Goal: Task Accomplishment & Management: Complete application form

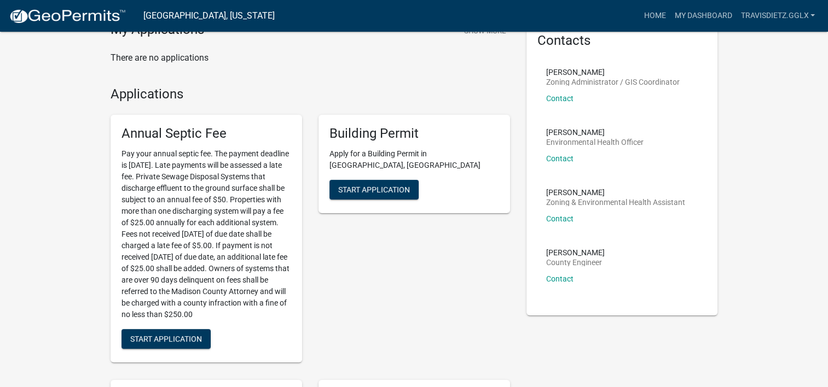
scroll to position [50, 0]
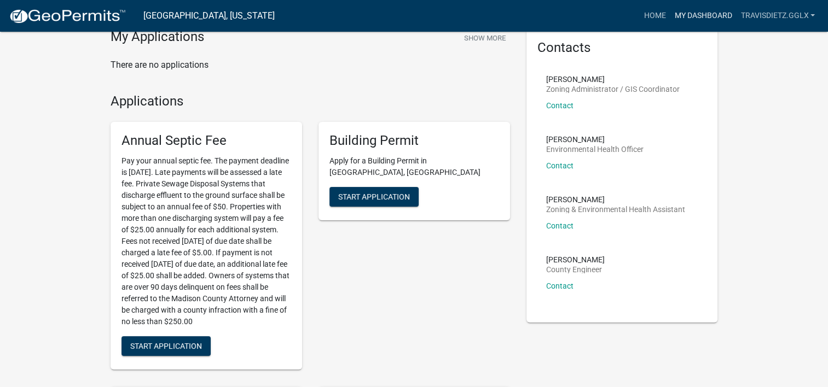
click at [698, 18] on link "My Dashboard" at bounding box center [703, 15] width 66 height 21
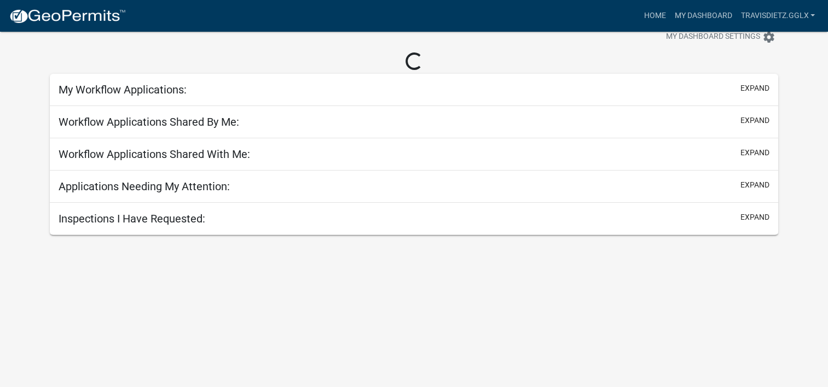
scroll to position [32, 0]
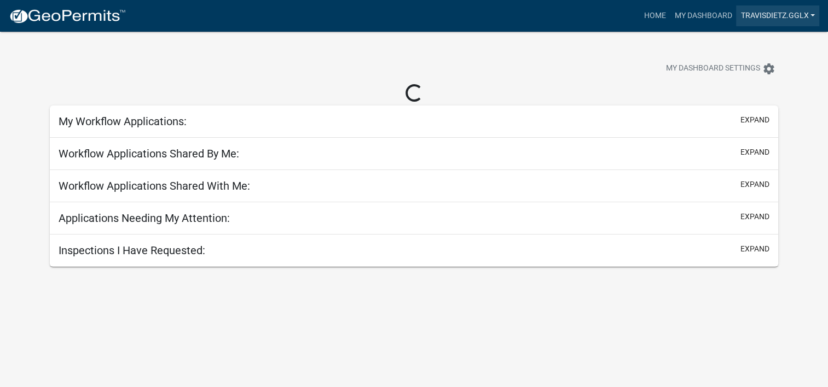
click at [809, 18] on link "travisdietz.gglx" at bounding box center [777, 15] width 83 height 21
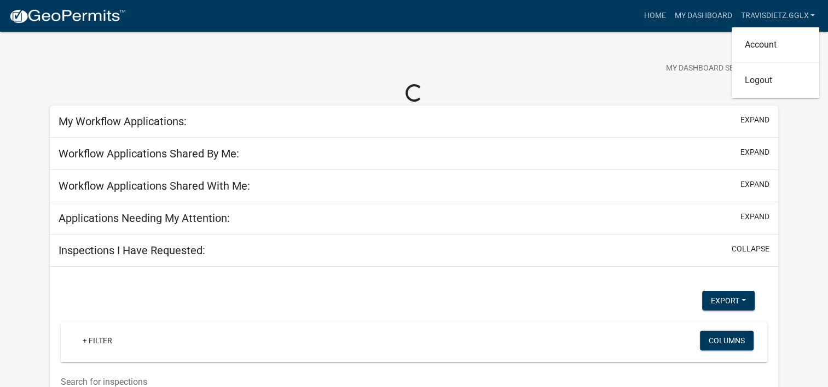
click at [569, 71] on div "My Dashboard Settings settings" at bounding box center [631, 70] width 310 height 24
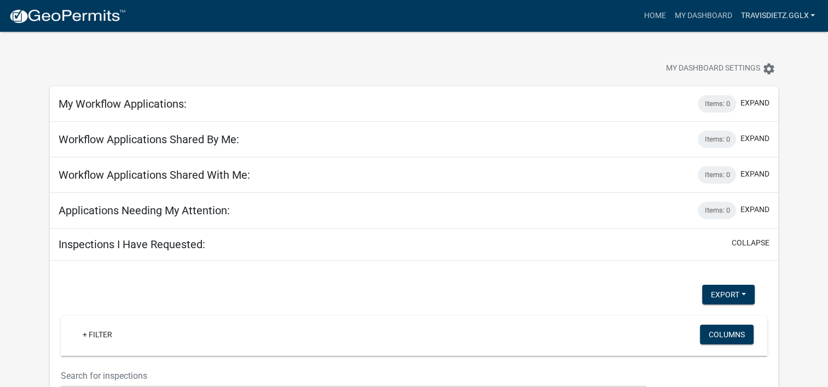
click at [775, 15] on link "travisdietz.gglx" at bounding box center [777, 15] width 83 height 21
click at [758, 40] on link "Account" at bounding box center [775, 45] width 88 height 26
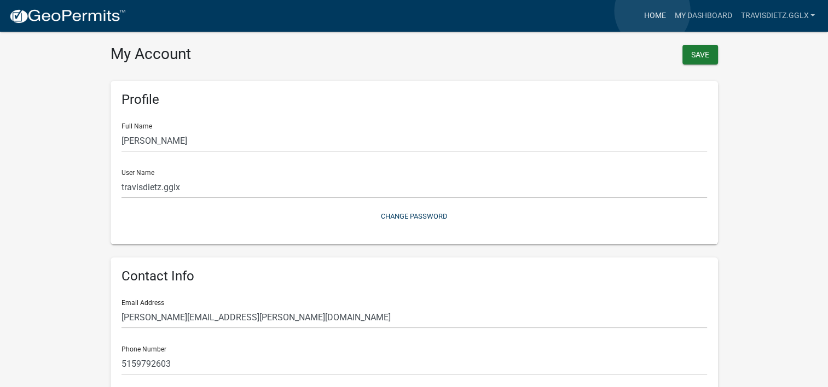
click at [652, 11] on link "Home" at bounding box center [654, 15] width 31 height 21
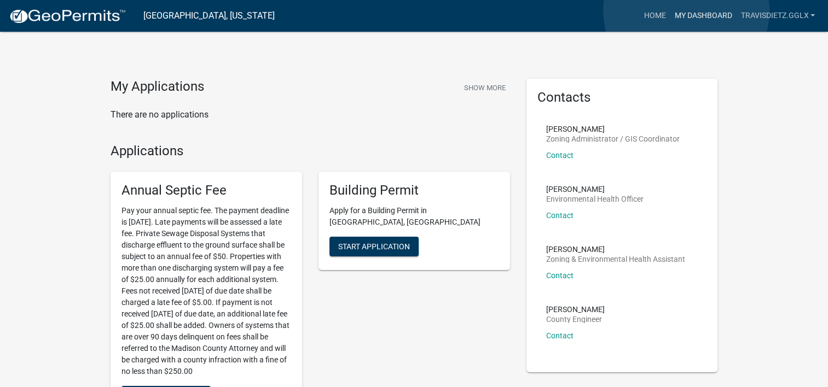
click at [686, 10] on link "My Dashboard" at bounding box center [703, 15] width 66 height 21
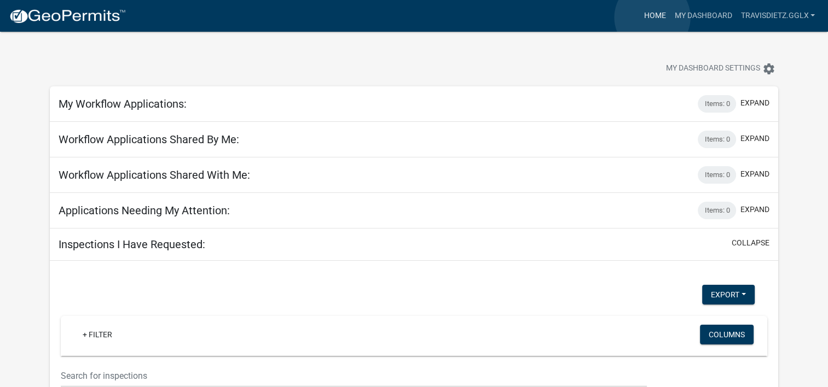
click at [652, 18] on link "Home" at bounding box center [654, 15] width 31 height 21
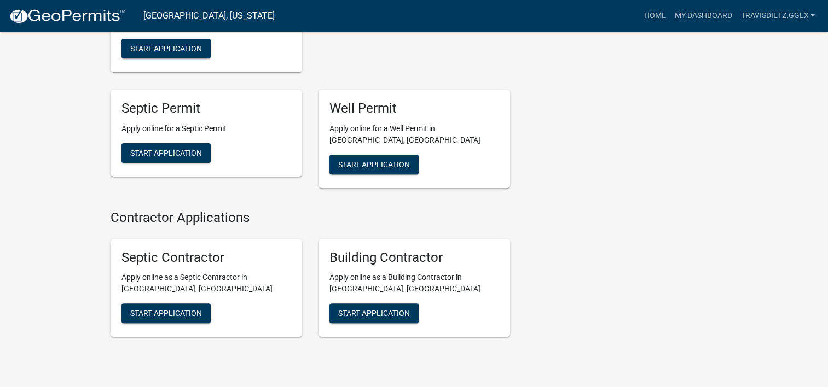
scroll to position [348, 0]
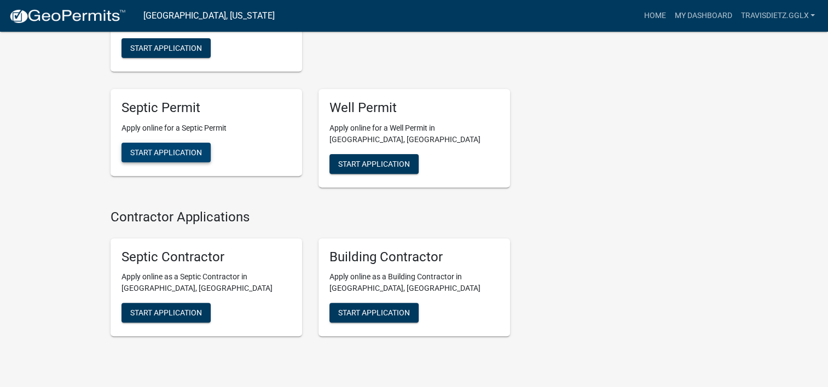
click at [165, 153] on span "Start Application" at bounding box center [166, 152] width 72 height 9
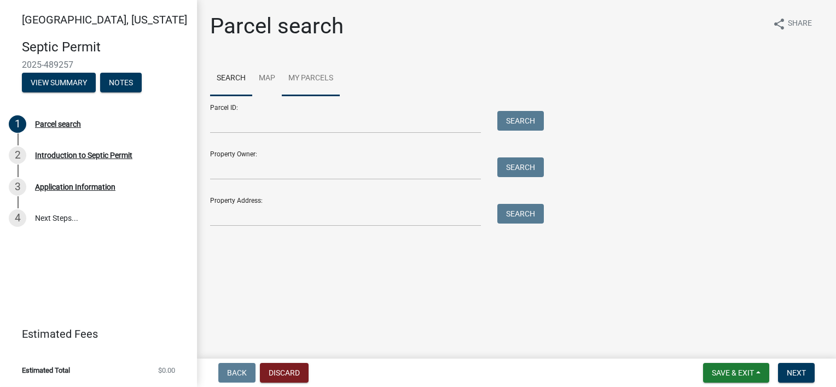
click at [322, 73] on link "My Parcels" at bounding box center [311, 78] width 58 height 35
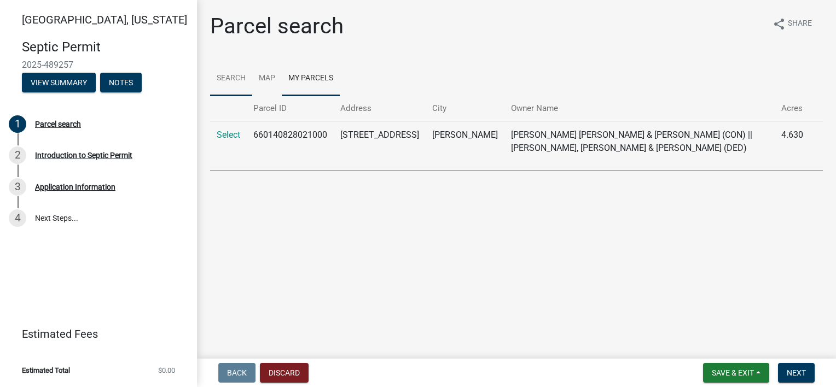
click at [237, 79] on link "Search" at bounding box center [231, 78] width 42 height 35
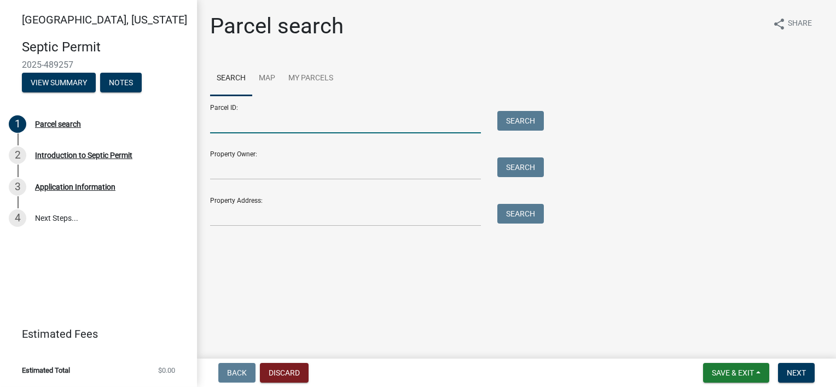
click at [245, 123] on input "Parcel ID:" at bounding box center [345, 122] width 271 height 22
type input "041010866002000"
click at [527, 120] on button "Search" at bounding box center [520, 121] width 46 height 20
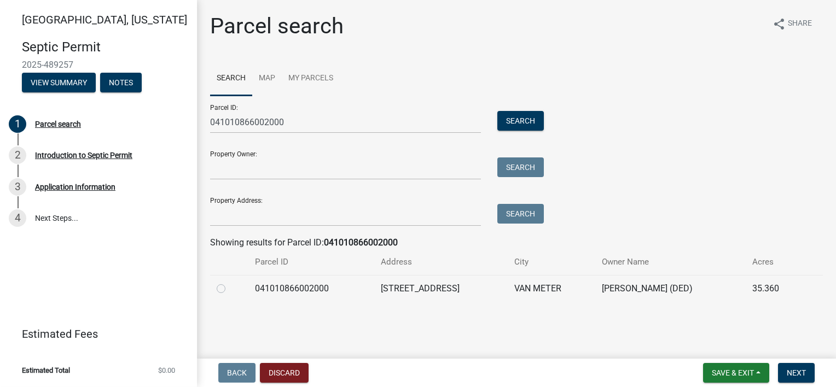
click at [230, 282] on label at bounding box center [230, 282] width 0 height 0
click at [230, 289] on input "radio" at bounding box center [233, 285] width 7 height 7
radio input "true"
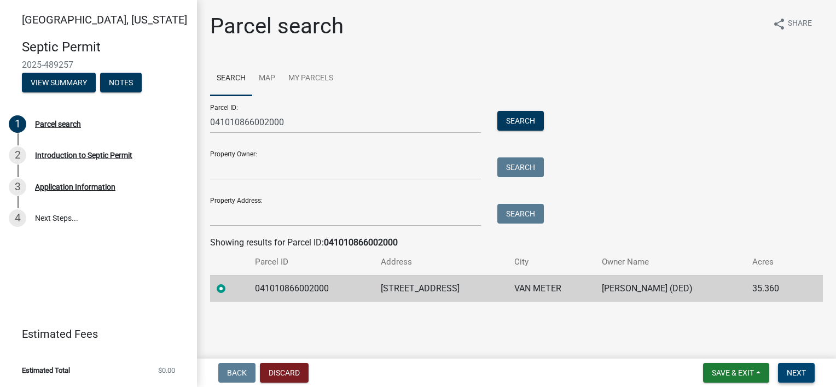
click at [798, 368] on button "Next" at bounding box center [796, 373] width 37 height 20
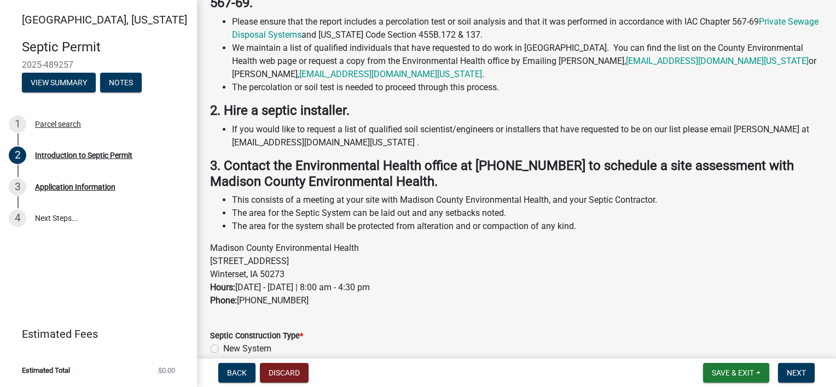
scroll to position [213, 0]
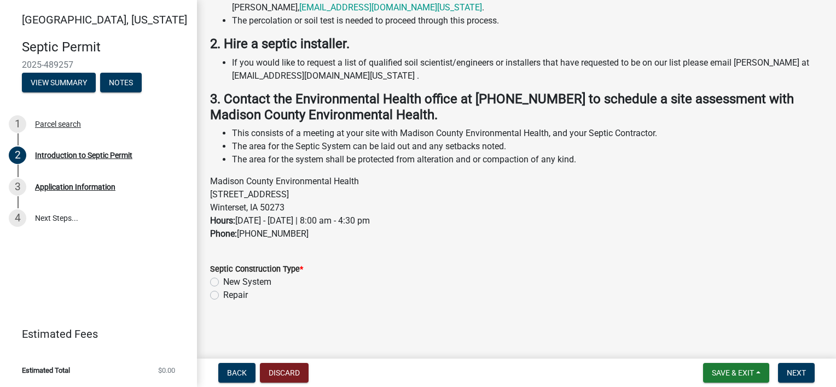
click at [255, 284] on label "New System" at bounding box center [247, 282] width 48 height 13
click at [230, 283] on input "New System" at bounding box center [226, 279] width 7 height 7
radio input "true"
click at [795, 372] on span "Next" at bounding box center [796, 373] width 19 height 9
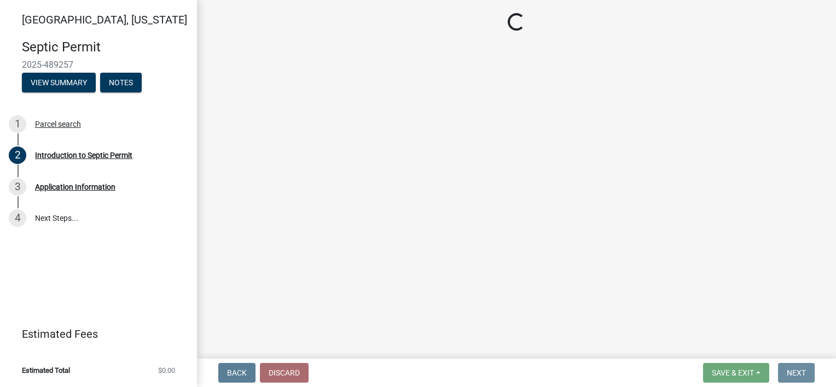
scroll to position [0, 0]
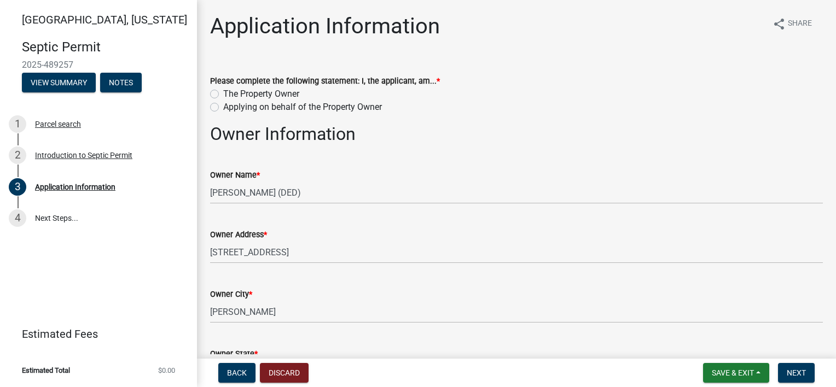
click at [333, 107] on label "Applying on behalf of the Property Owner" at bounding box center [302, 107] width 159 height 13
click at [230, 107] on input "Applying on behalf of the Property Owner" at bounding box center [226, 104] width 7 height 7
radio input "true"
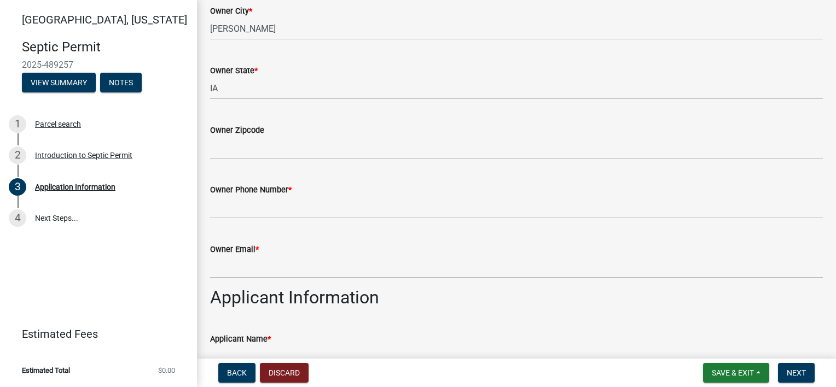
scroll to position [303, 0]
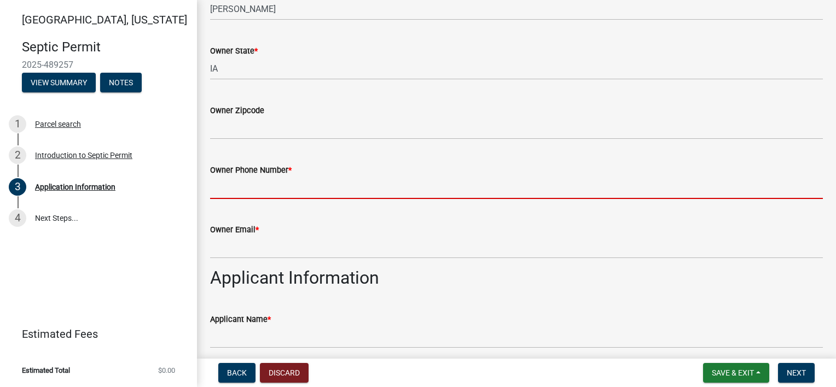
click at [269, 188] on input "Owner Phone Number *" at bounding box center [516, 188] width 613 height 22
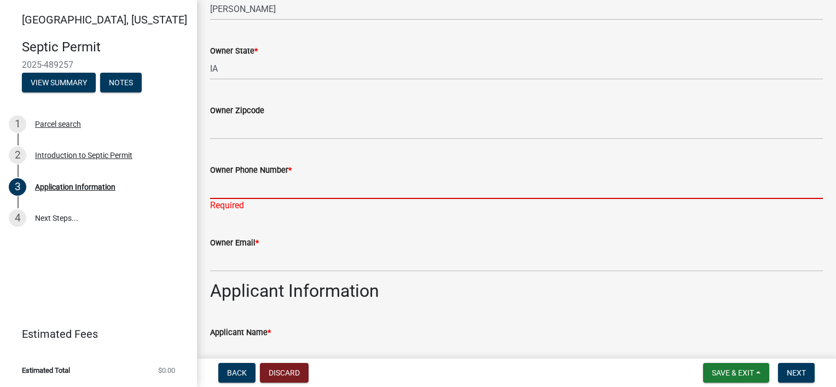
click at [275, 187] on input "Owner Phone Number *" at bounding box center [516, 188] width 613 height 22
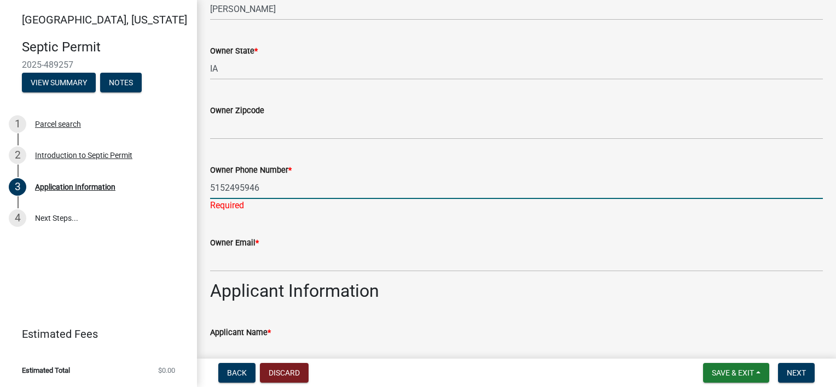
type input "5152495946"
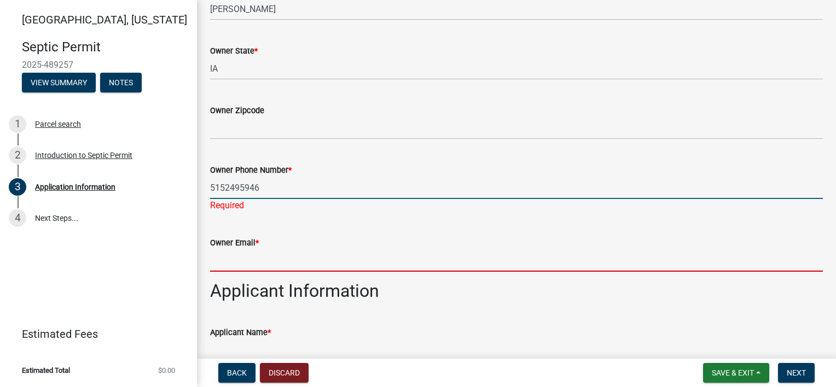
click at [246, 257] on input "Owner Email *" at bounding box center [516, 260] width 613 height 22
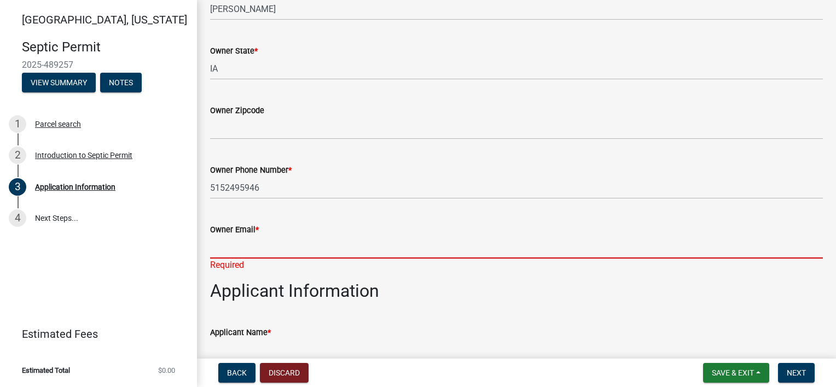
paste input "[EMAIL_ADDRESS][DOMAIN_NAME]"
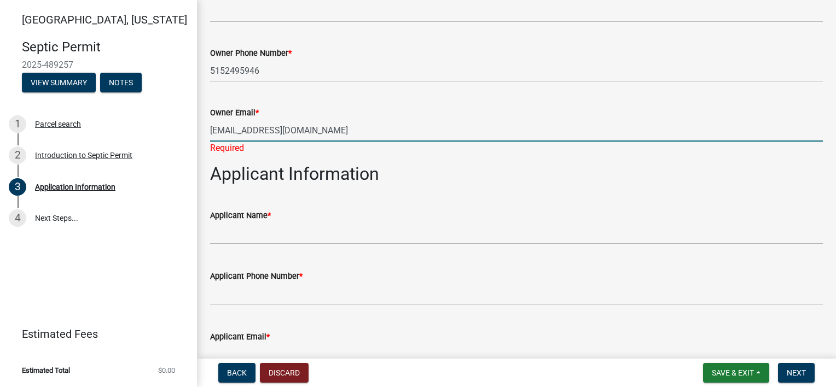
scroll to position [422, 0]
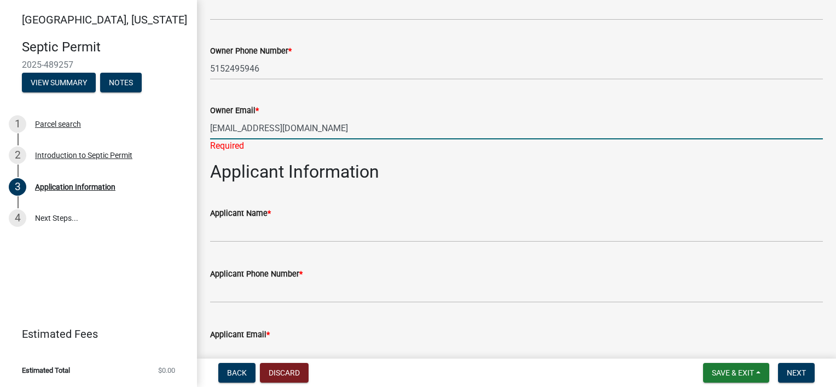
type input "[EMAIL_ADDRESS][DOMAIN_NAME]"
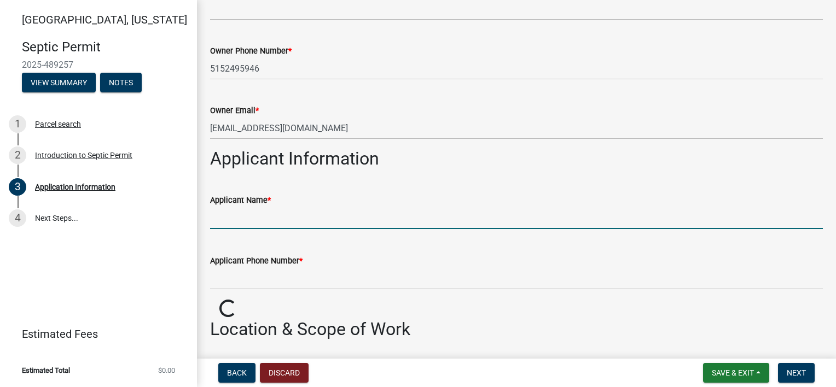
click at [321, 232] on wm-data-entity-input "Applicant Name *" at bounding box center [516, 208] width 613 height 61
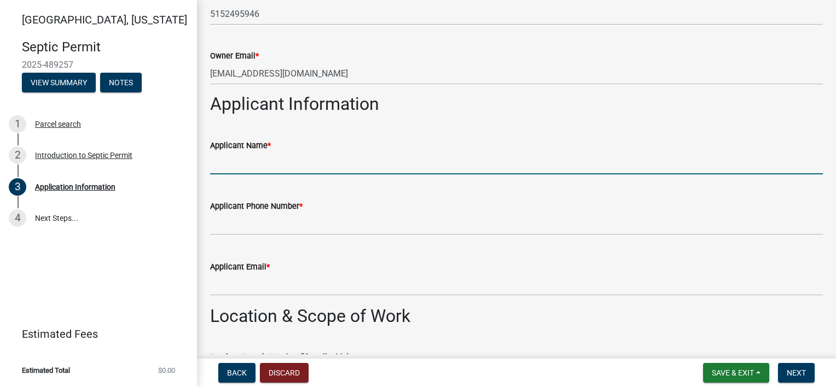
scroll to position [477, 0]
type input "[PERSON_NAME]"
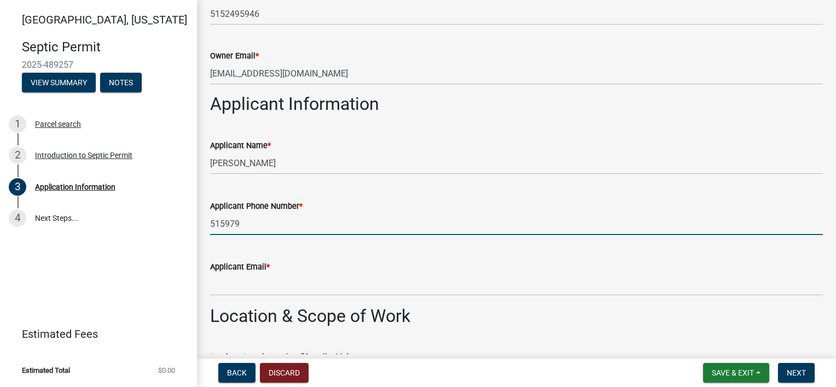
type input "5159792603"
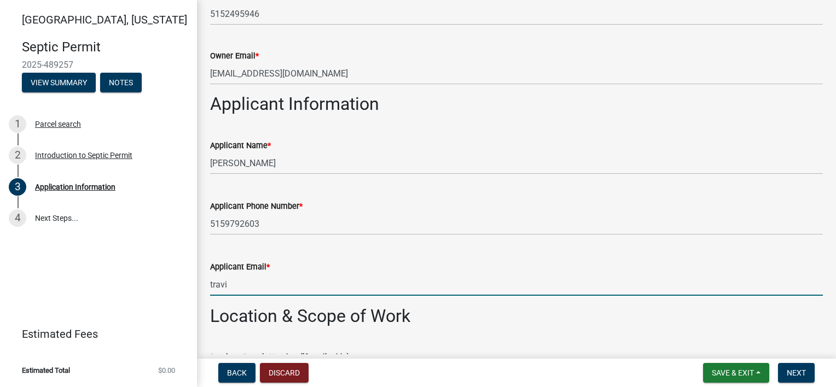
type input "[PERSON_NAME][EMAIL_ADDRESS][PERSON_NAME][DOMAIN_NAME]"
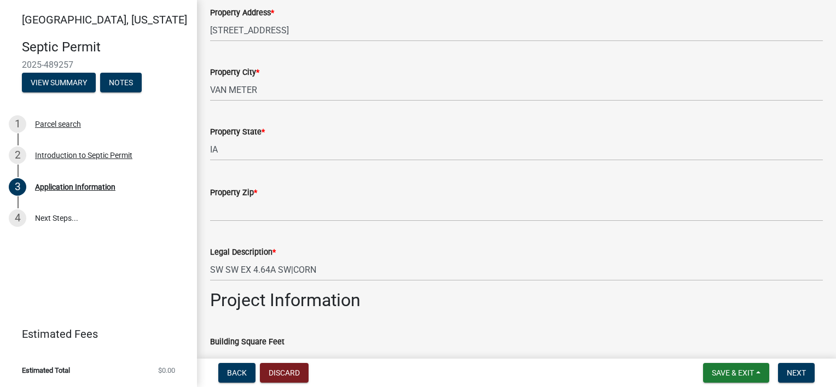
scroll to position [950, 0]
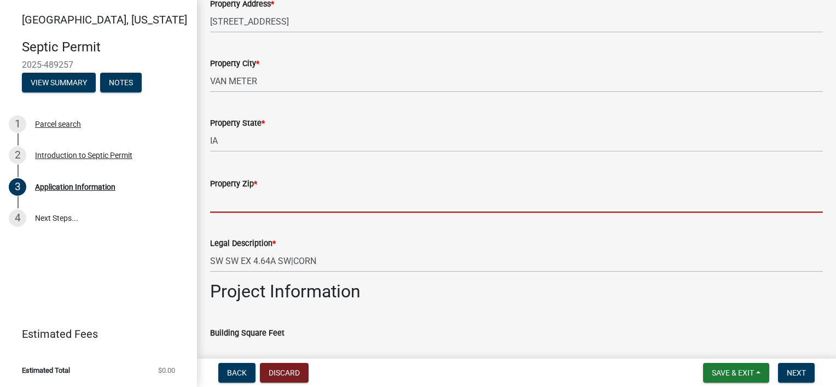
click at [305, 206] on input "Property Zip *" at bounding box center [516, 201] width 613 height 22
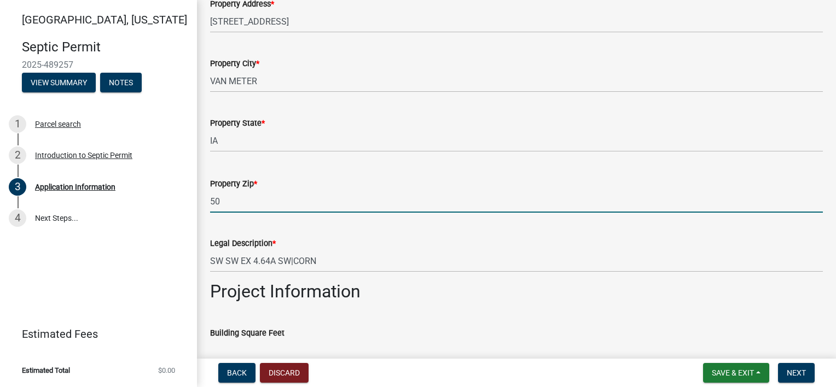
type input "5"
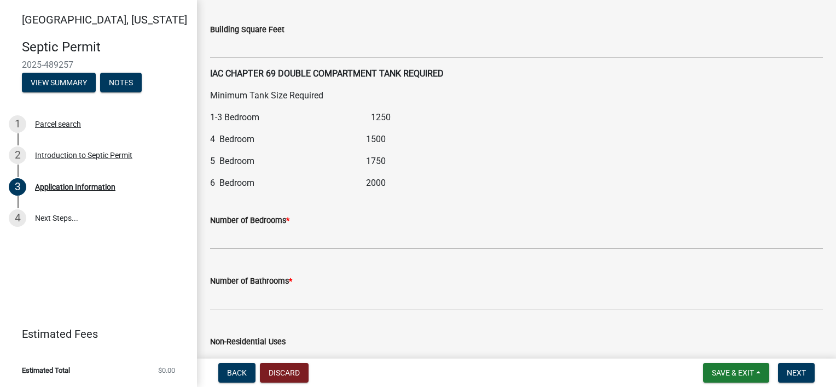
type input "50261"
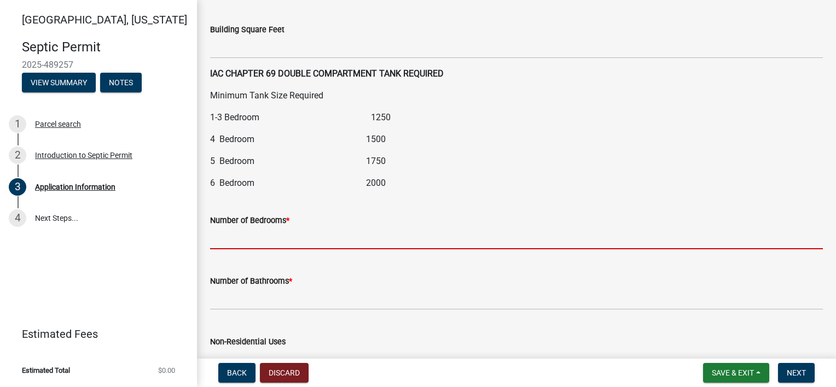
click at [287, 235] on input "text" at bounding box center [516, 238] width 613 height 22
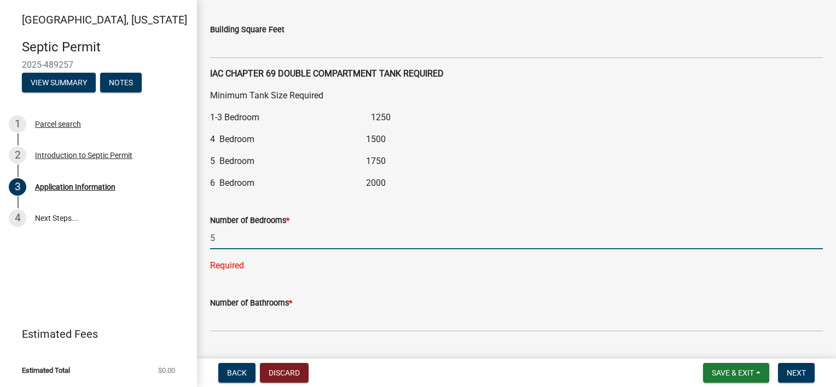
scroll to position [1348, 0]
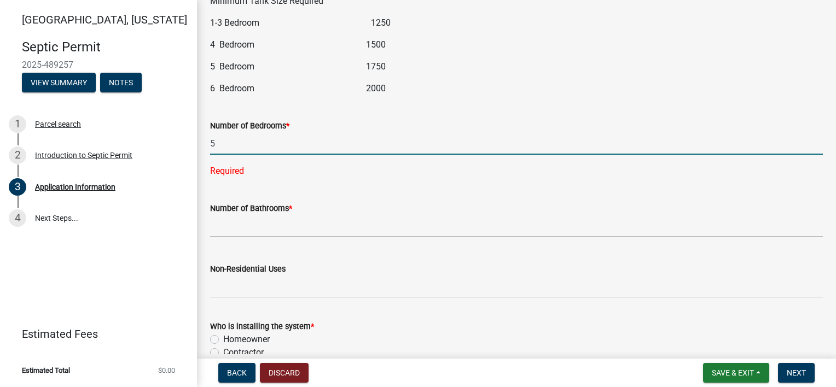
type input "5"
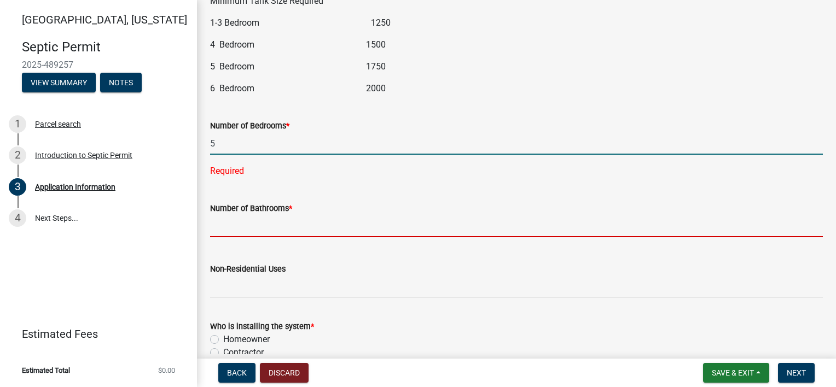
click at [288, 223] on wm-data-entity-input "Number of Bathrooms *" at bounding box center [516, 217] width 613 height 61
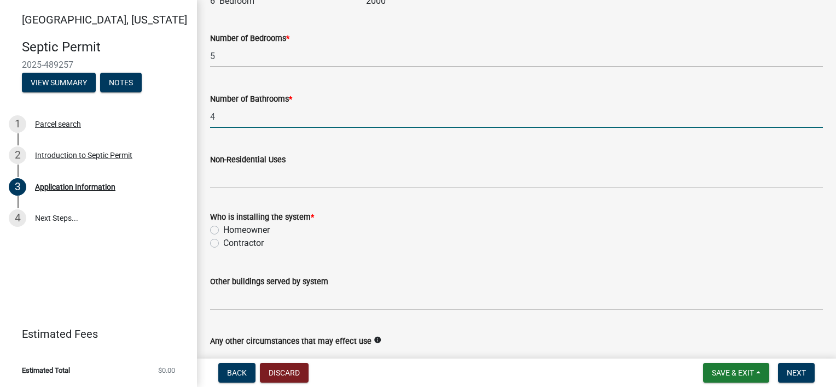
scroll to position [1438, 0]
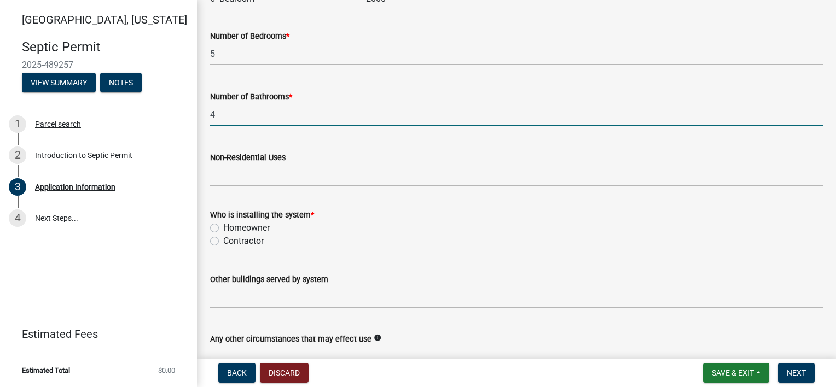
type input "4"
click at [239, 242] on label "Contractor" at bounding box center [243, 241] width 40 height 13
click at [230, 242] on input "Contractor" at bounding box center [226, 238] width 7 height 7
radio input "true"
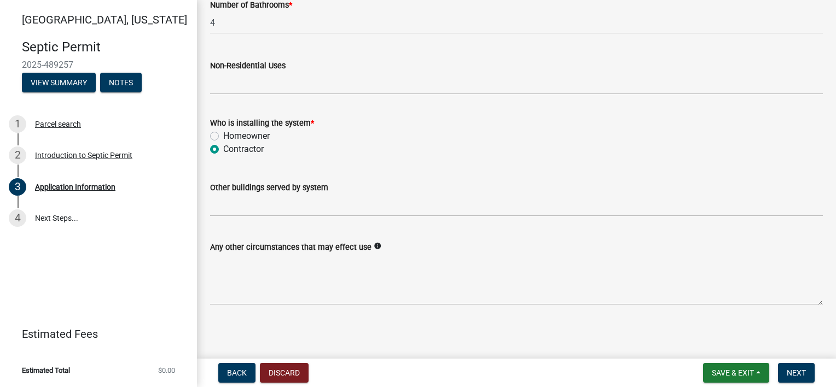
scroll to position [1532, 0]
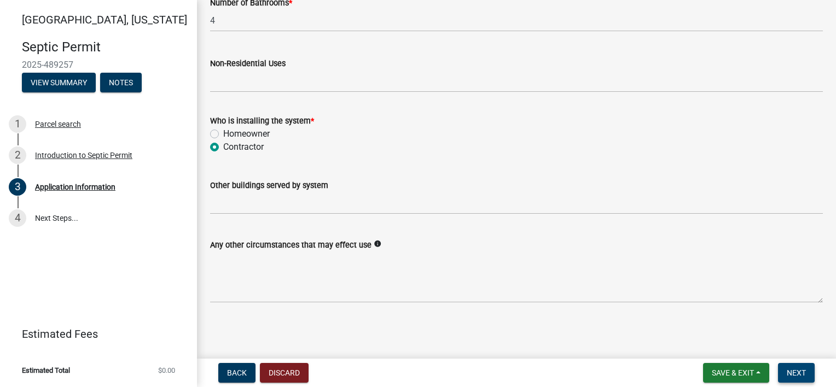
click at [788, 369] on span "Next" at bounding box center [796, 373] width 19 height 9
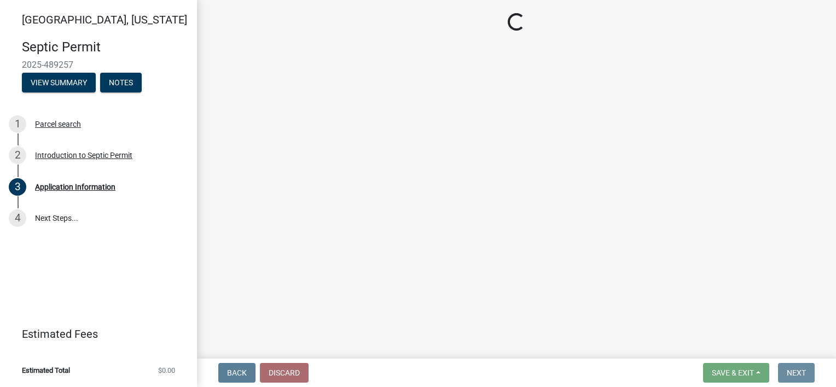
scroll to position [0, 0]
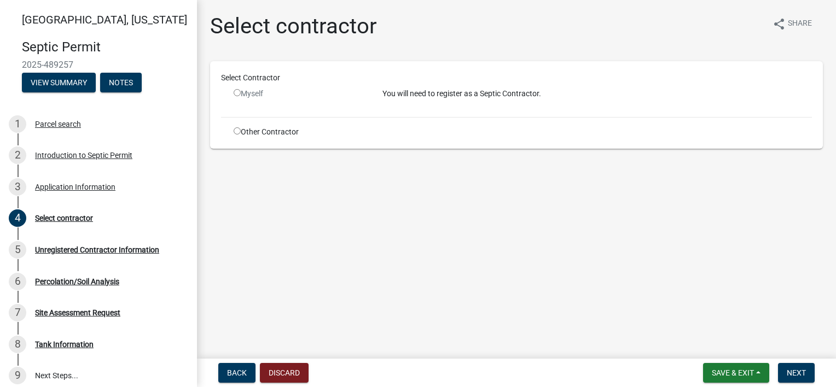
click at [235, 90] on input "radio" at bounding box center [237, 92] width 7 height 7
radio input "false"
click at [238, 131] on input "radio" at bounding box center [237, 130] width 7 height 7
radio input "true"
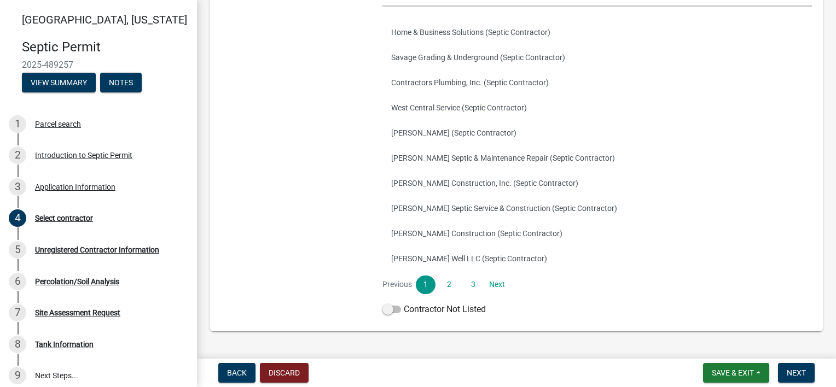
scroll to position [199, 0]
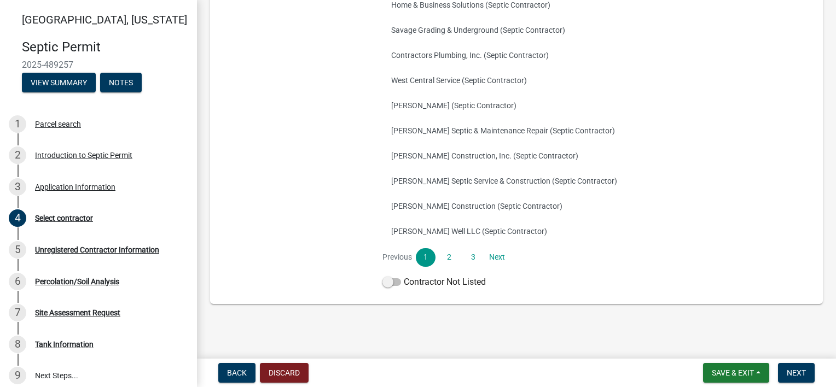
click at [394, 282] on span at bounding box center [391, 282] width 19 height 8
click at [404, 276] on input "Contractor Not Listed" at bounding box center [404, 276] width 0 height 0
click at [789, 375] on span "Next" at bounding box center [796, 373] width 19 height 9
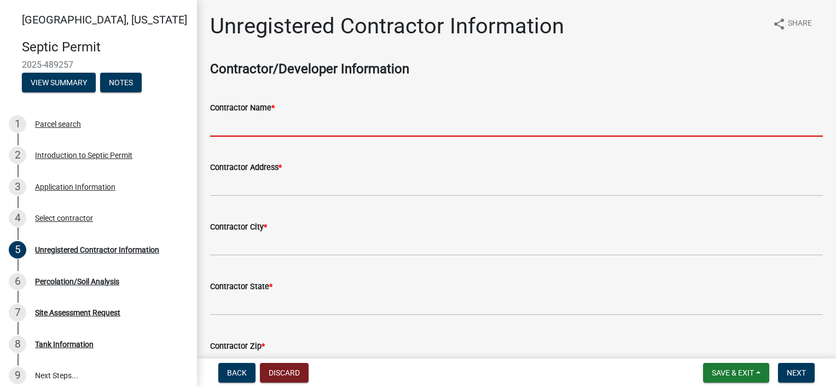
click at [254, 124] on input "Contractor Name *" at bounding box center [516, 125] width 613 height 22
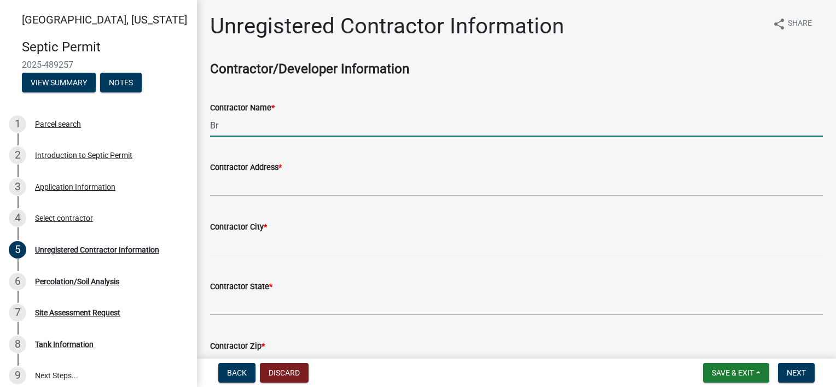
type input "B"
type input "[PERSON_NAME]"
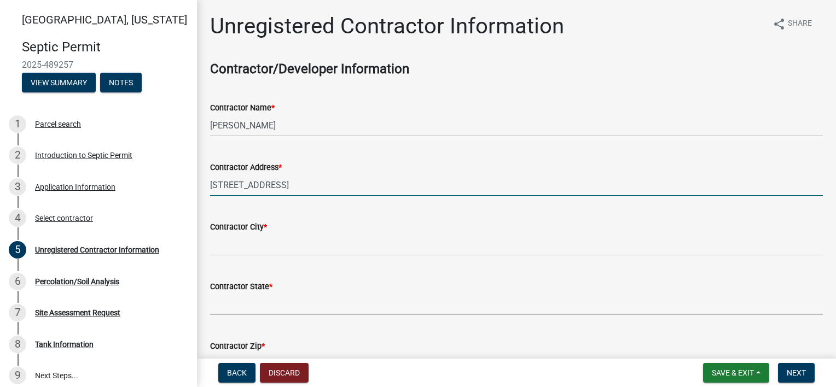
type input "[STREET_ADDRESS]"
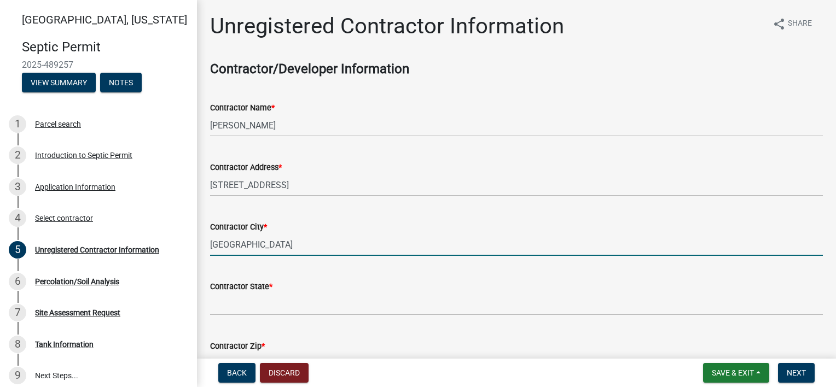
type input "Indianola"
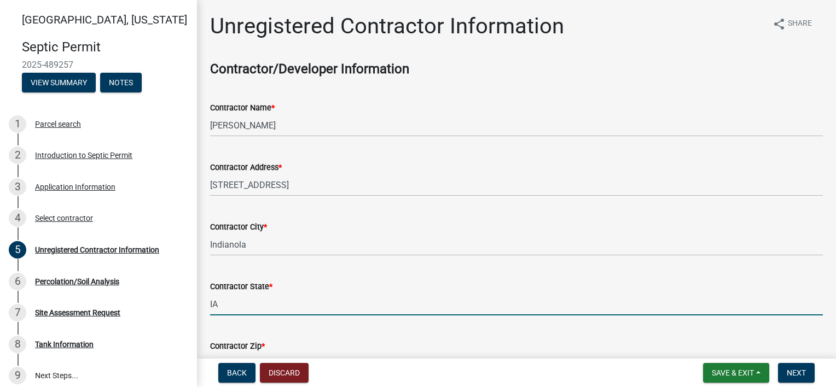
type input "IA"
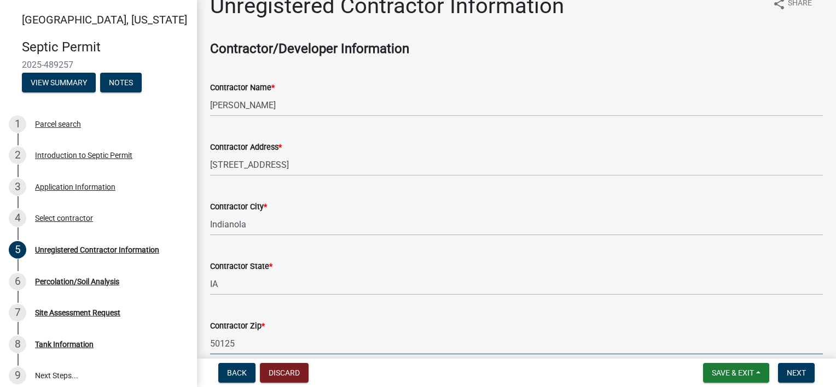
type input "50125"
click at [488, 188] on div "Contractor City * [GEOGRAPHIC_DATA]" at bounding box center [516, 210] width 613 height 51
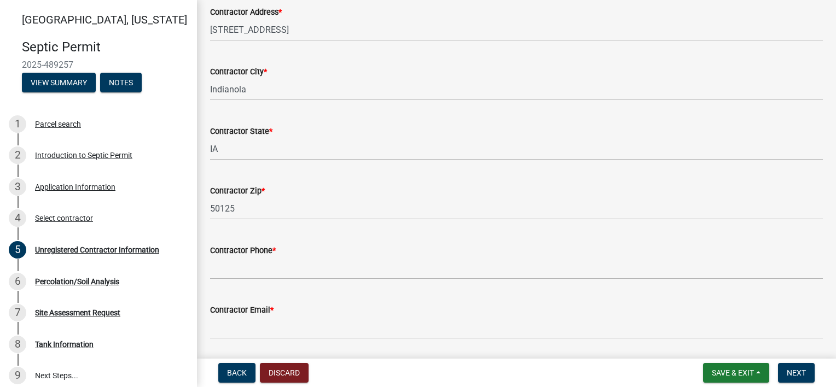
scroll to position [191, 0]
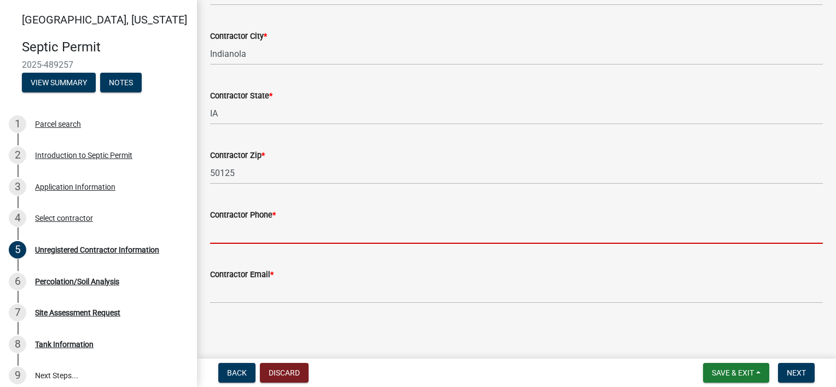
click at [263, 232] on input "Contractor Phone *" at bounding box center [516, 233] width 613 height 22
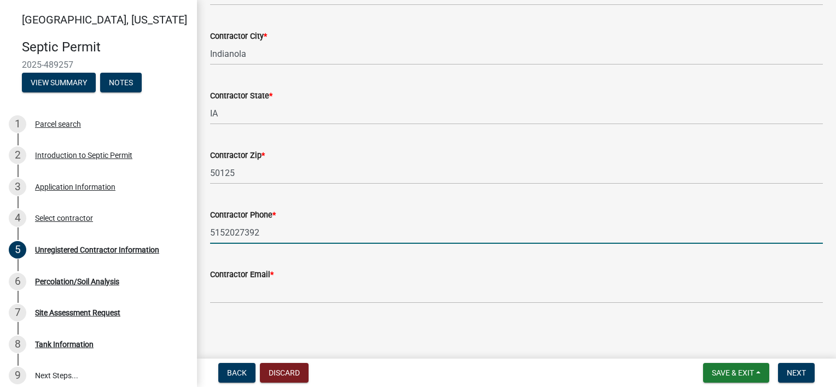
type input "5152027392"
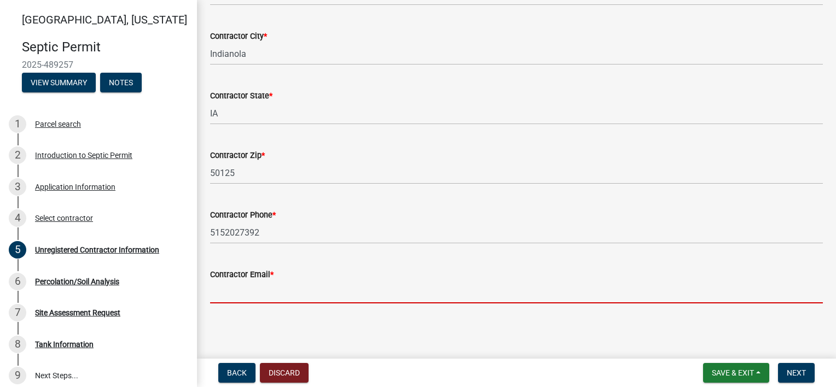
click at [260, 293] on input "Contractor Email *" at bounding box center [516, 292] width 613 height 22
type input "b"
type input "j"
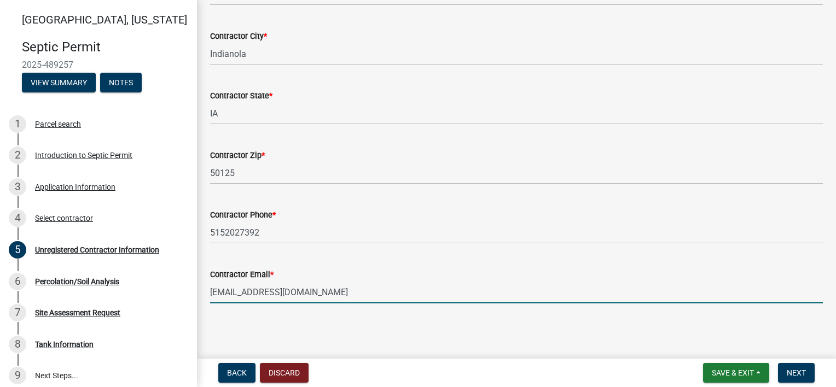
type input "[EMAIL_ADDRESS][DOMAIN_NAME]"
click at [790, 369] on span "Next" at bounding box center [796, 373] width 19 height 9
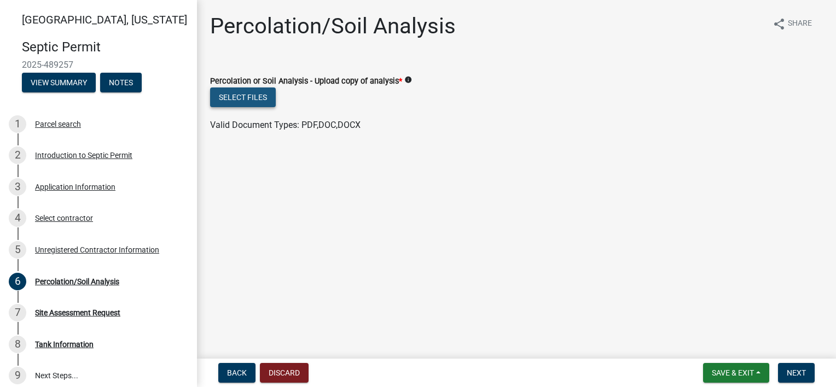
click at [240, 97] on button "Select files" at bounding box center [243, 98] width 66 height 20
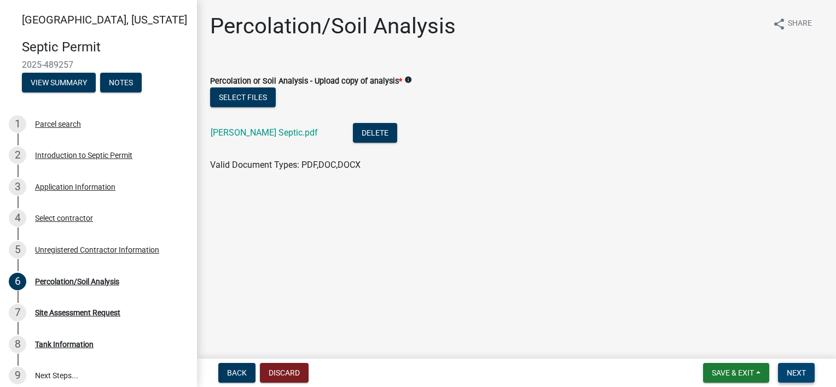
drag, startPoint x: 803, startPoint y: 376, endPoint x: 778, endPoint y: 333, distance: 50.5
click at [778, 333] on wm-app "[GEOGRAPHIC_DATA], [US_STATE] Septic Permit 2025-489257 View Summary Notes 1 Pa…" at bounding box center [418, 193] width 836 height 387
click at [798, 376] on span "Next" at bounding box center [796, 373] width 19 height 9
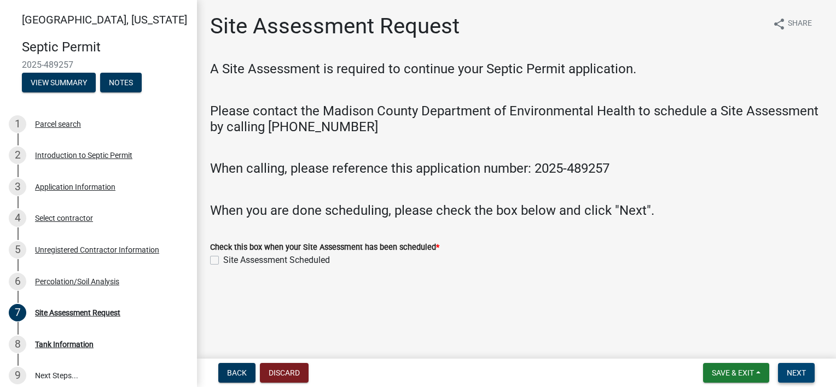
click at [801, 369] on span "Next" at bounding box center [796, 373] width 19 height 9
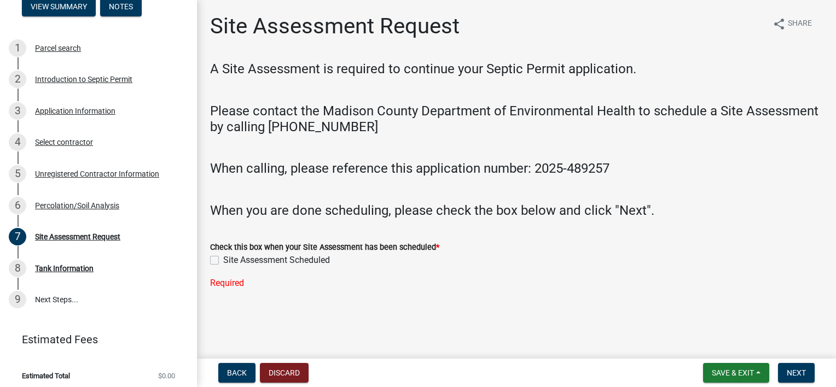
scroll to position [82, 0]
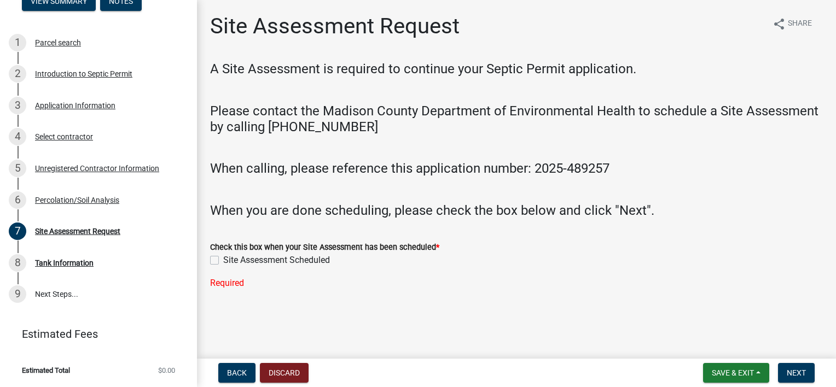
drag, startPoint x: 241, startPoint y: 293, endPoint x: 330, endPoint y: 310, distance: 91.4
click at [330, 310] on main "Site Assessment Request share Share A Site Assessment is required to continue y…" at bounding box center [516, 177] width 639 height 354
click at [223, 258] on label "Site Assessment Scheduled" at bounding box center [276, 260] width 107 height 13
click at [223, 258] on input "Site Assessment Scheduled" at bounding box center [226, 257] width 7 height 7
checkbox input "true"
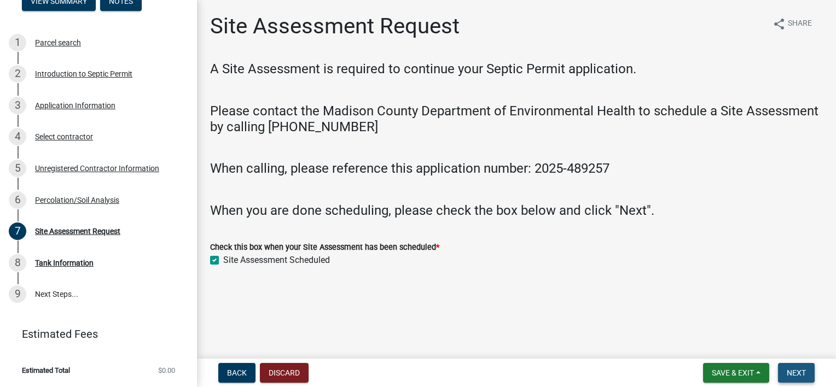
click at [795, 369] on span "Next" at bounding box center [796, 373] width 19 height 9
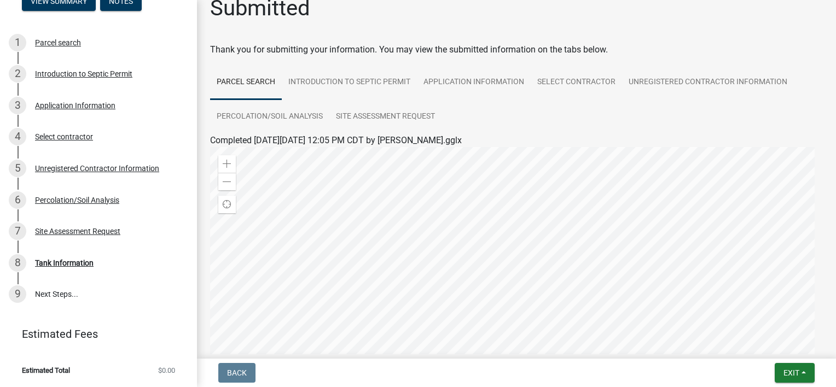
scroll to position [0, 0]
